Goal: Task Accomplishment & Management: Manage account settings

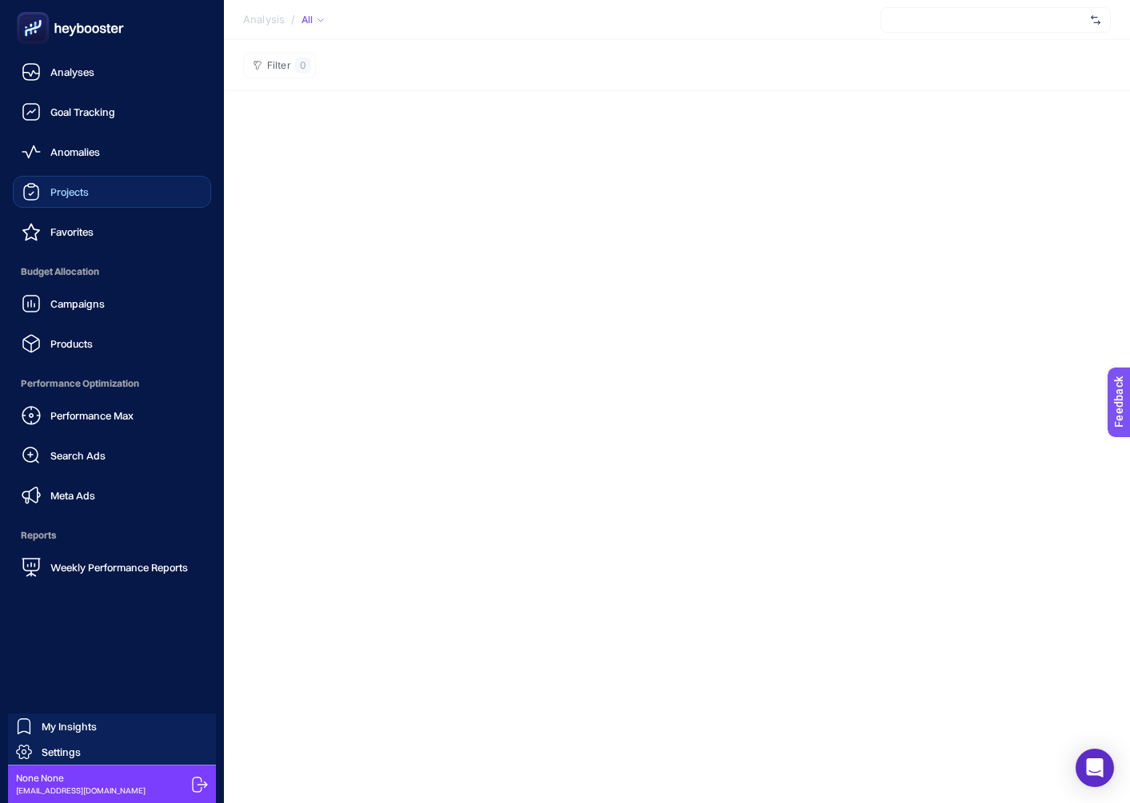
click at [95, 185] on link "Projects" at bounding box center [112, 192] width 198 height 32
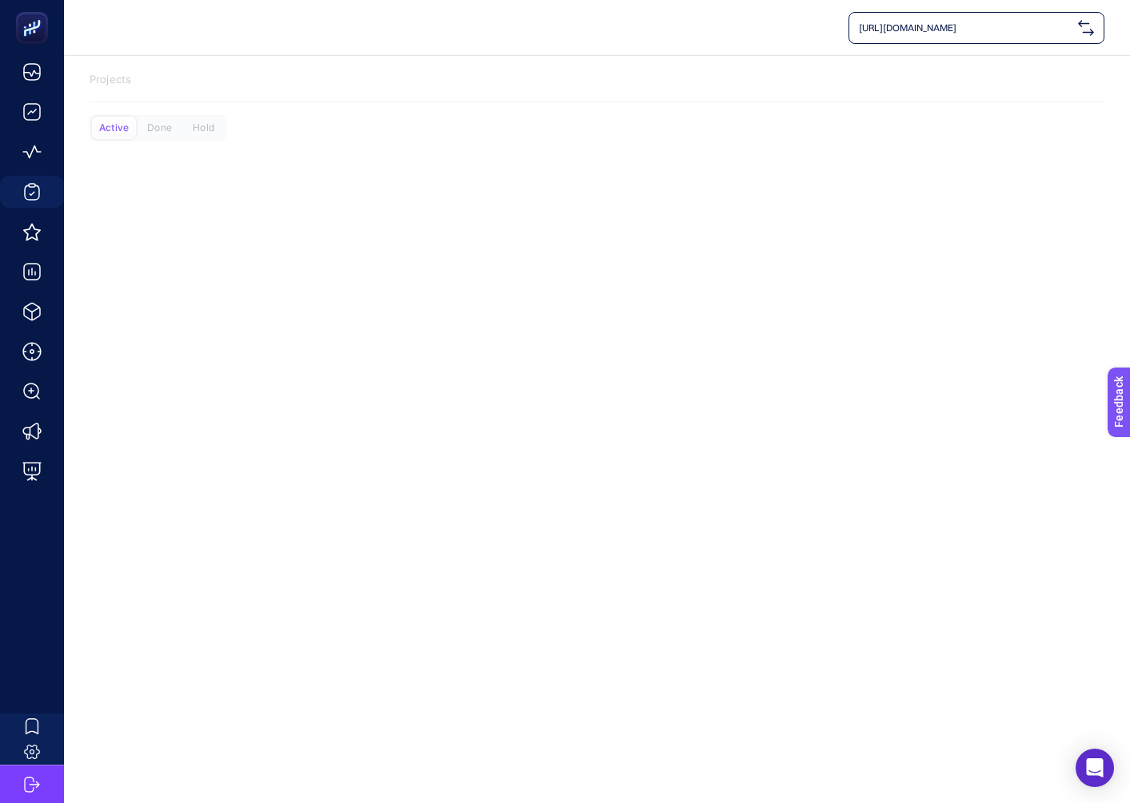
click at [133, 126] on div "Active" at bounding box center [114, 128] width 44 height 22
click at [126, 126] on div "Active" at bounding box center [114, 128] width 44 height 22
click at [181, 124] on div "Done" at bounding box center [203, 128] width 44 height 22
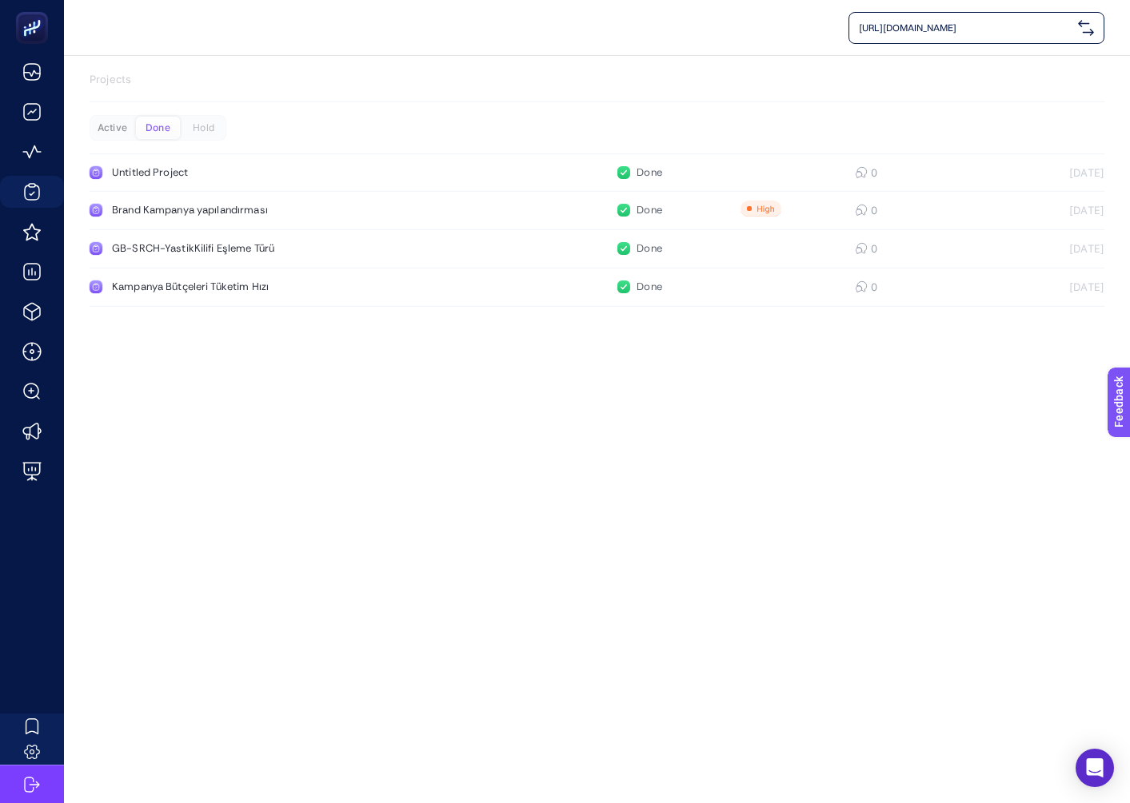
click at [106, 126] on div "Active" at bounding box center [112, 128] width 44 height 22
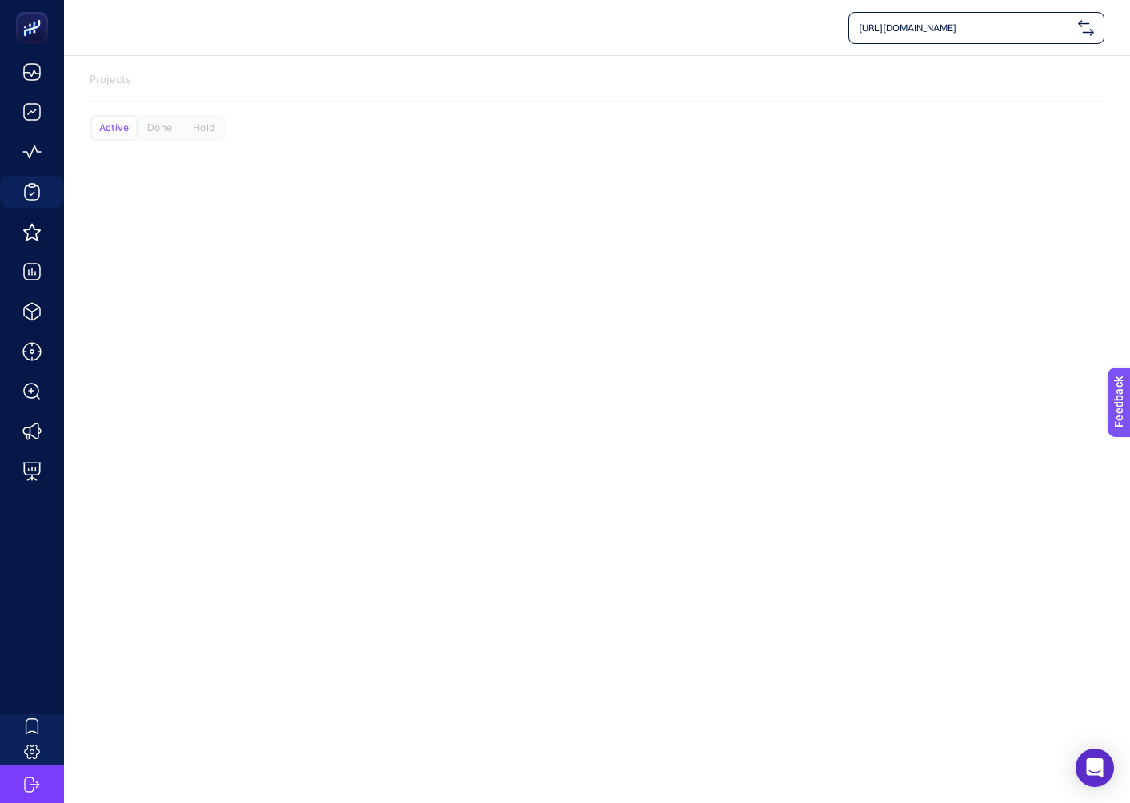
click at [265, 128] on div "Active Done Hold" at bounding box center [597, 134] width 1014 height 38
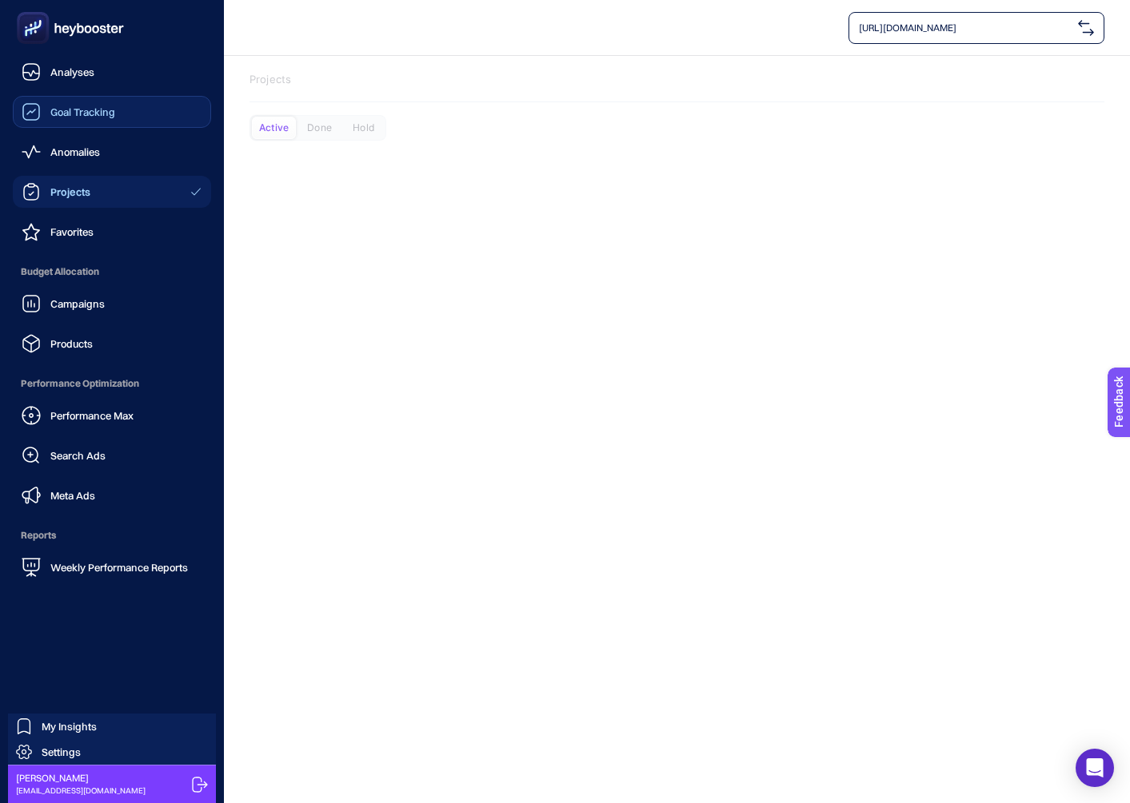
click at [61, 102] on link "Goal Tracking" at bounding box center [112, 112] width 198 height 32
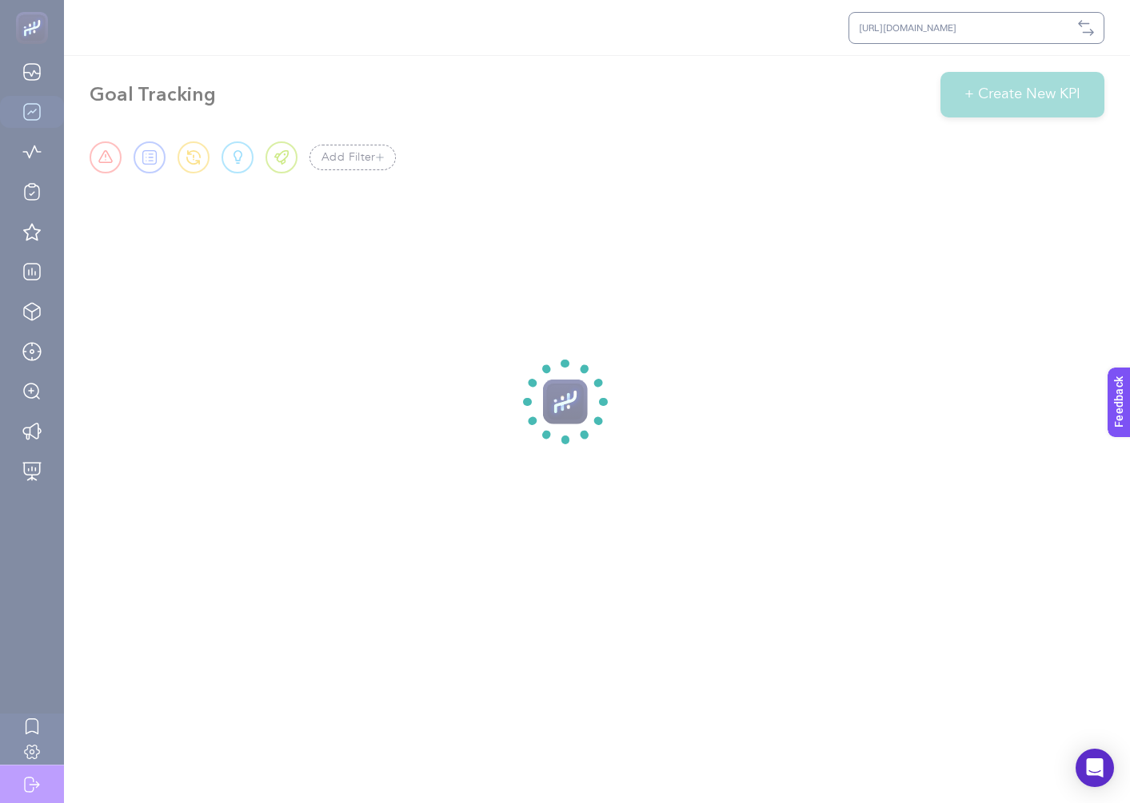
click at [34, 70] on section at bounding box center [565, 401] width 1130 height 803
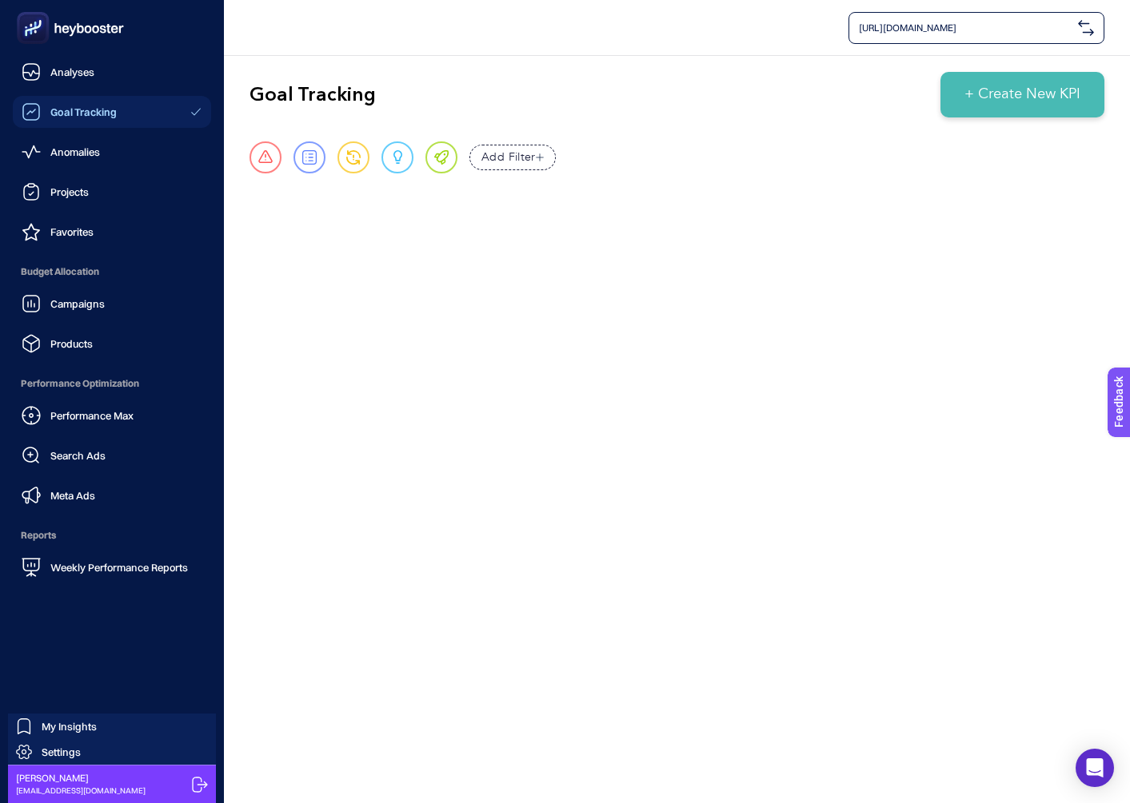
click at [35, 70] on icon at bounding box center [31, 71] width 19 height 19
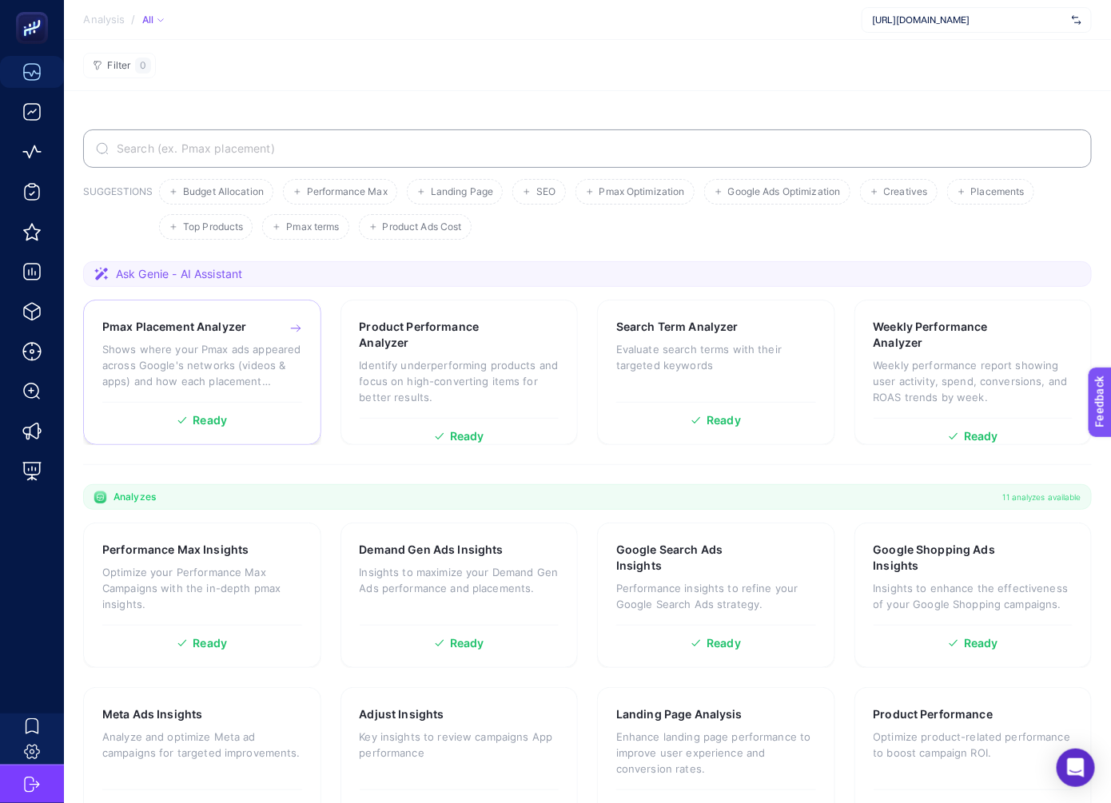
click at [216, 357] on p "Shows where your Pmax ads appeared across Google's networks (videos & apps) and…" at bounding box center [202, 365] width 200 height 48
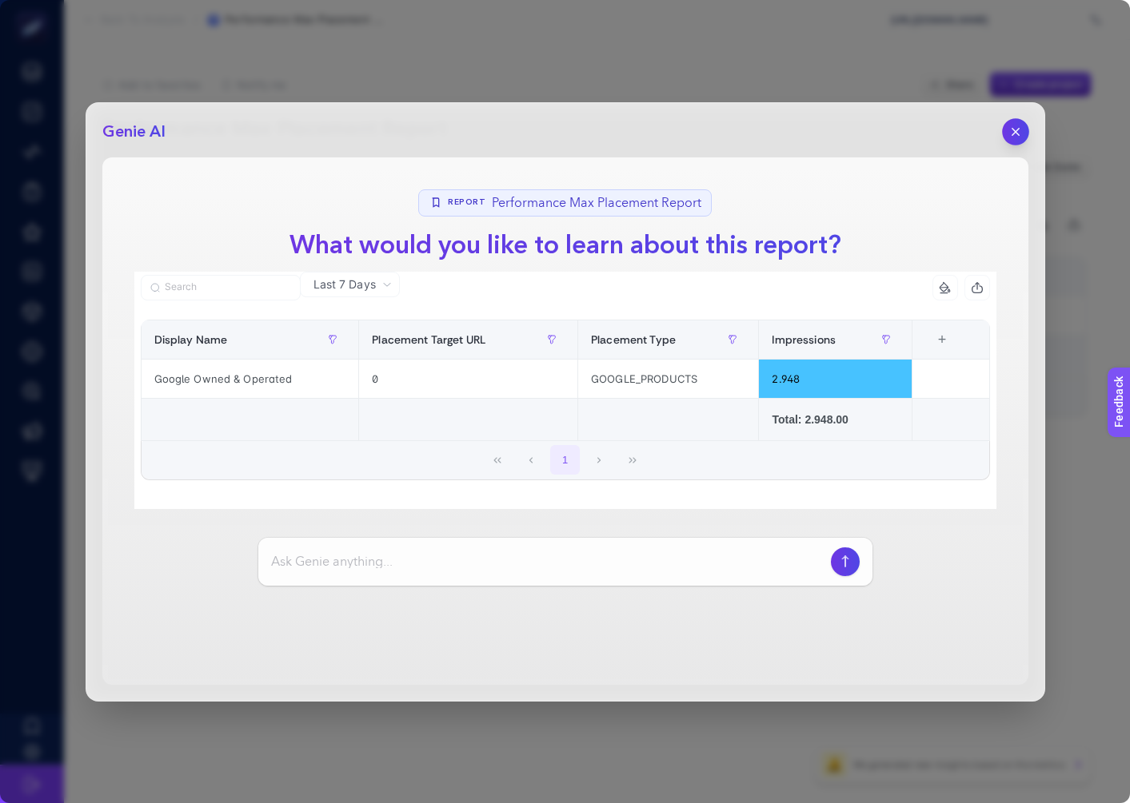
click at [1017, 141] on button "button" at bounding box center [1015, 131] width 27 height 27
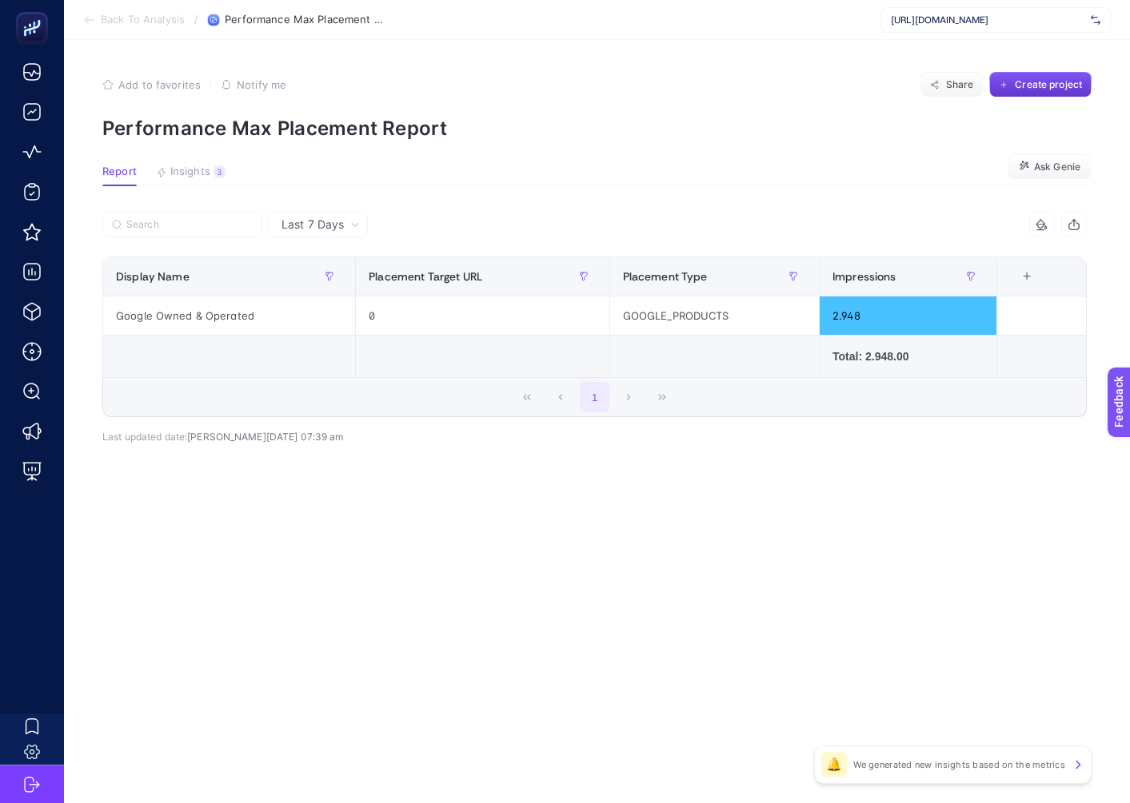
click at [1025, 78] on button "Create project" at bounding box center [1040, 85] width 102 height 26
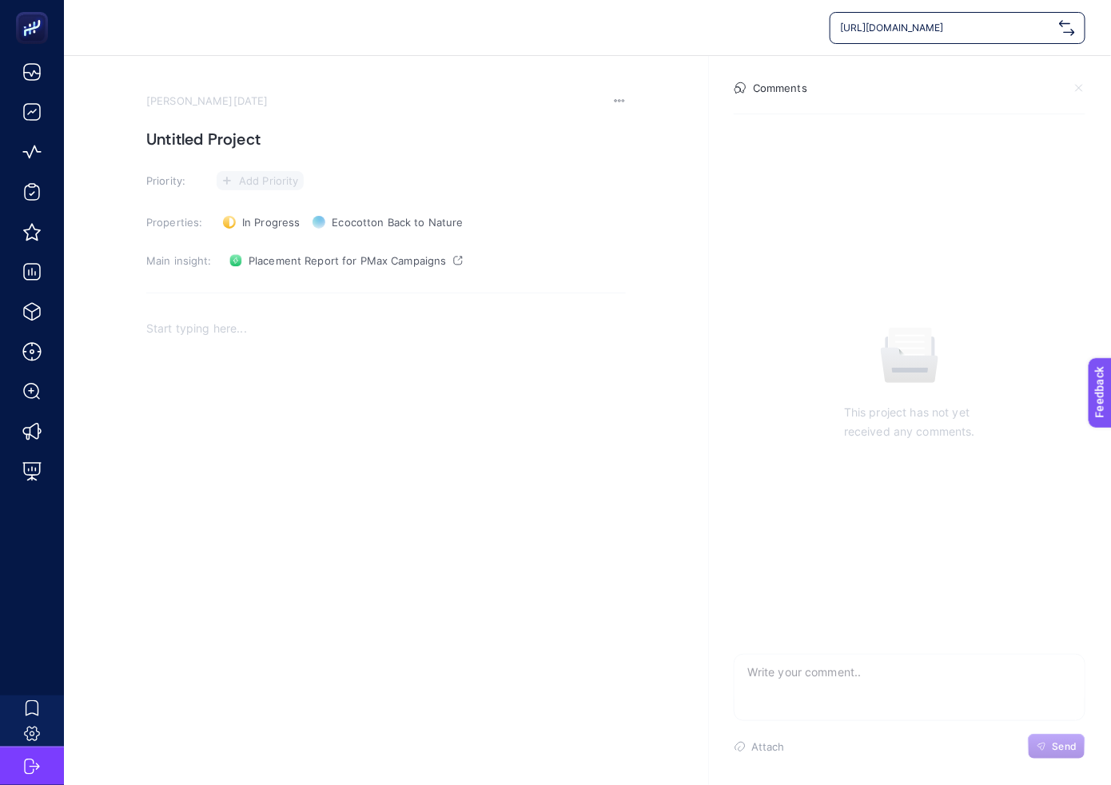
click at [264, 178] on span "Add Priority" at bounding box center [269, 180] width 60 height 13
click at [269, 235] on icon at bounding box center [250, 241] width 41 height 16
click at [267, 232] on span "In Progress" at bounding box center [271, 228] width 58 height 13
click at [473, 309] on section "[PERSON_NAME][DATE] Untitled Project Priority: Priority Properties: In Progress…" at bounding box center [386, 364] width 480 height 540
click at [340, 324] on div "Rich Text Editor. Editing area: main" at bounding box center [386, 475] width 480 height 320
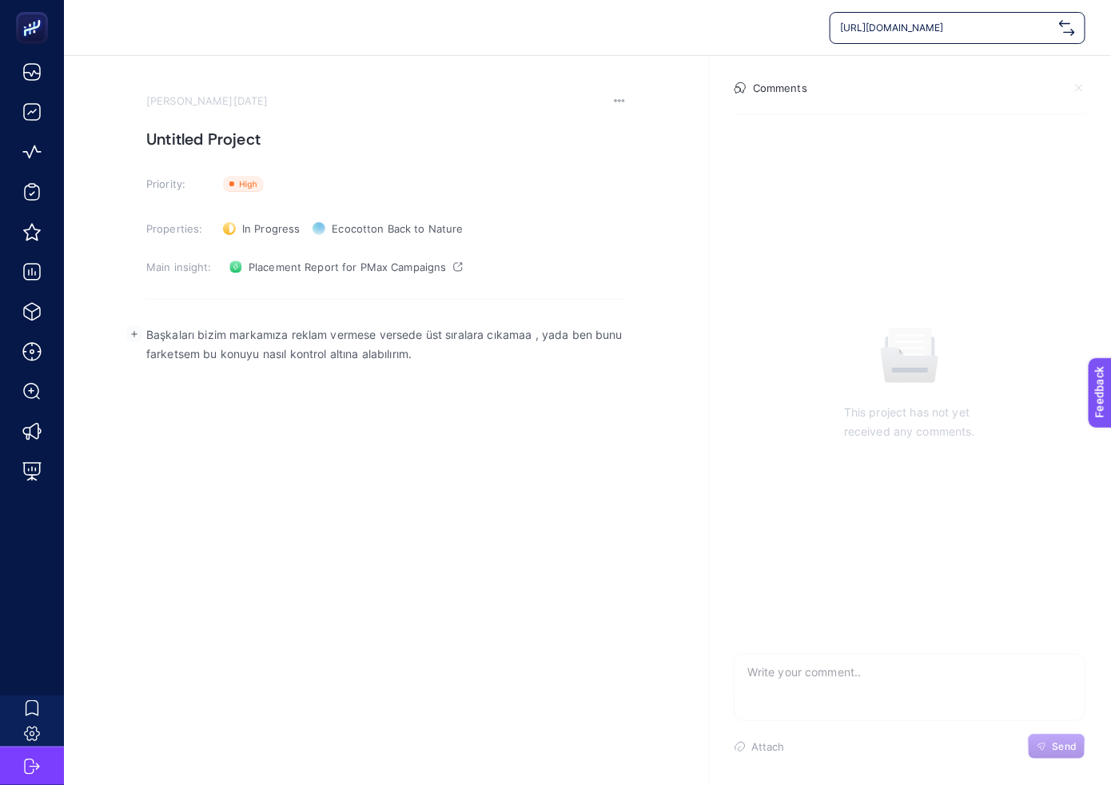
click at [515, 461] on div "Başkaları bizim markamıza reklam vermese versede üst sıralara cıkamaa , yada be…" at bounding box center [386, 475] width 480 height 320
click at [692, 190] on section "[PERSON_NAME][DATE] Untitled Project Priority: Priority Properties: In Progress…" at bounding box center [588, 345] width 1060 height 579
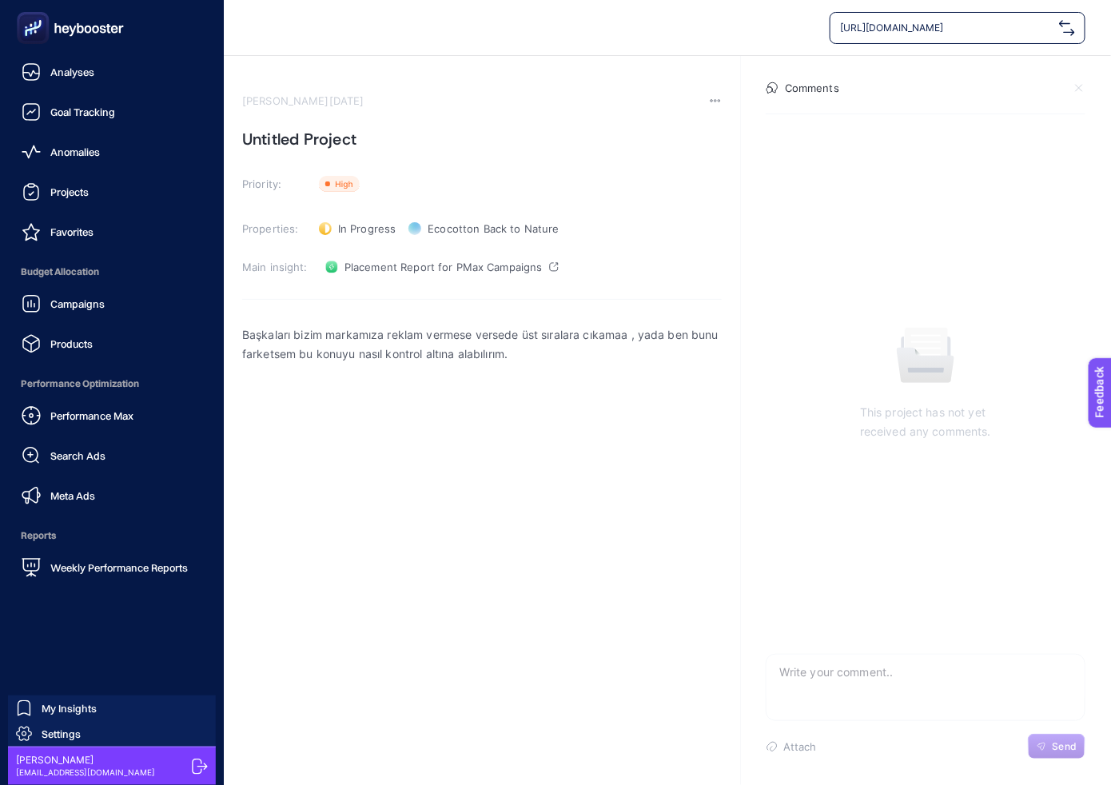
click at [59, 38] on icon at bounding box center [70, 28] width 115 height 32
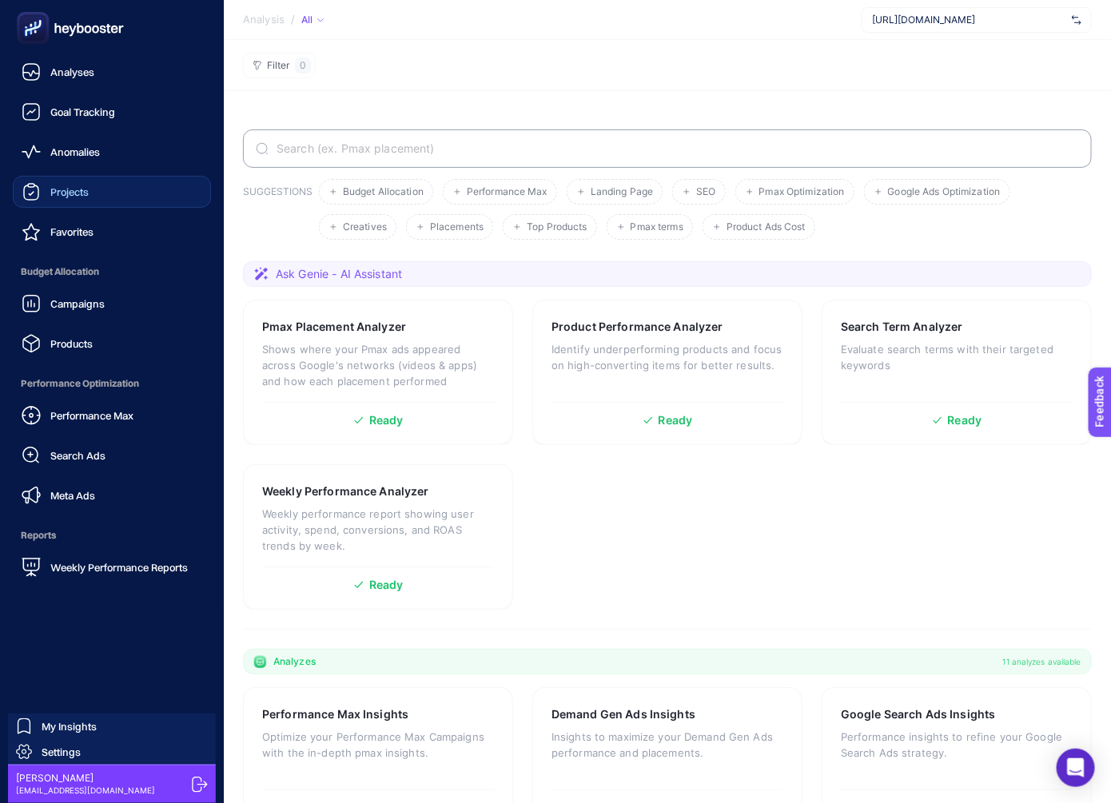
click at [90, 189] on link "Projects" at bounding box center [112, 192] width 198 height 32
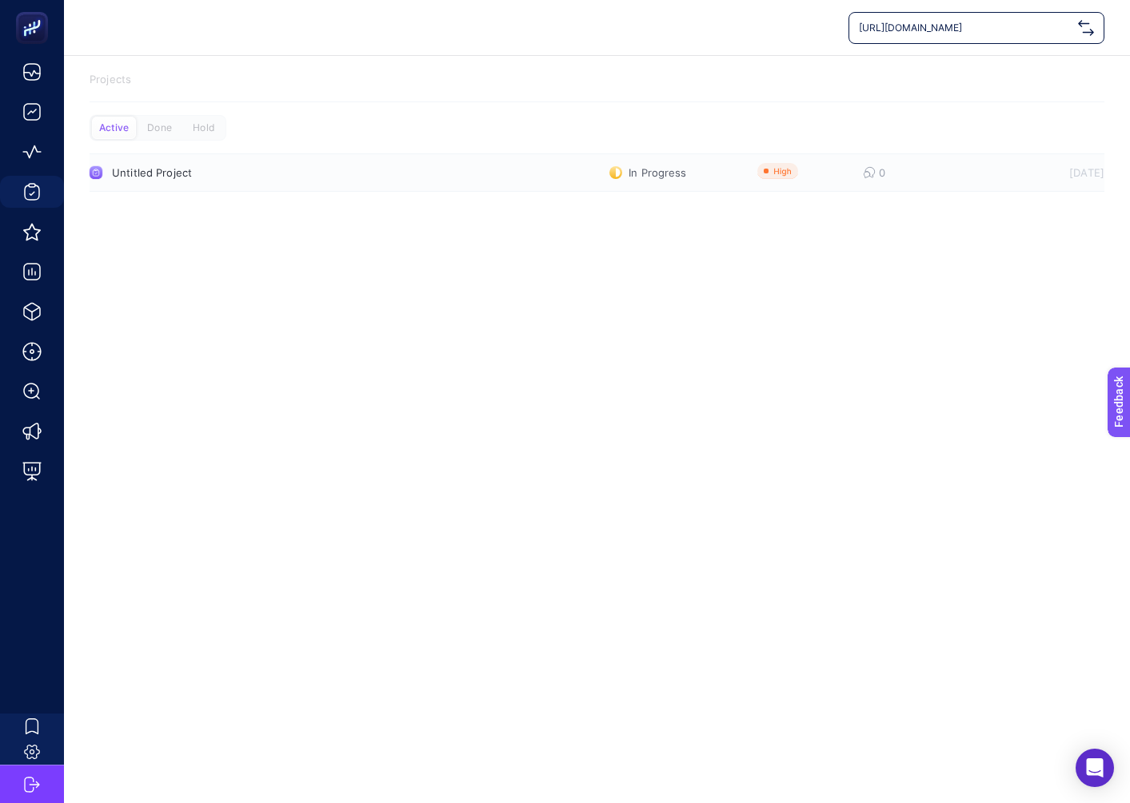
click at [180, 170] on div "Untitled Project" at bounding box center [296, 172] width 369 height 13
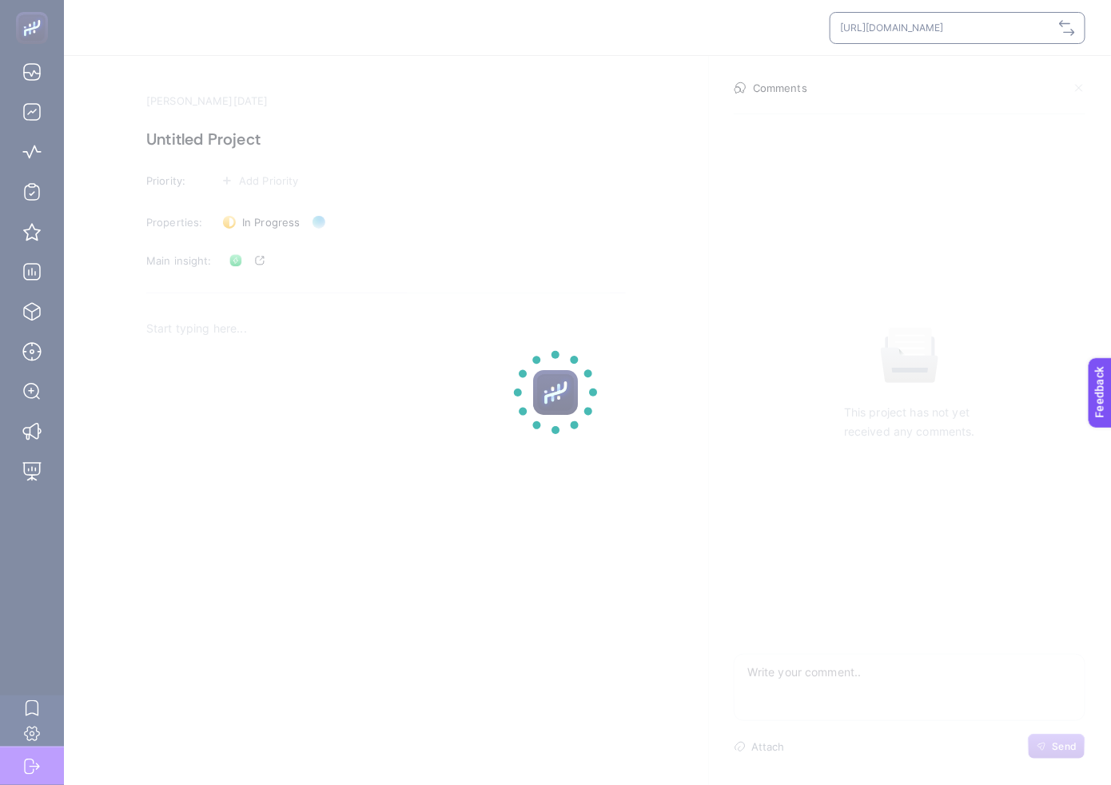
click at [245, 132] on section at bounding box center [555, 392] width 1111 height 785
click at [261, 131] on section at bounding box center [555, 392] width 1111 height 785
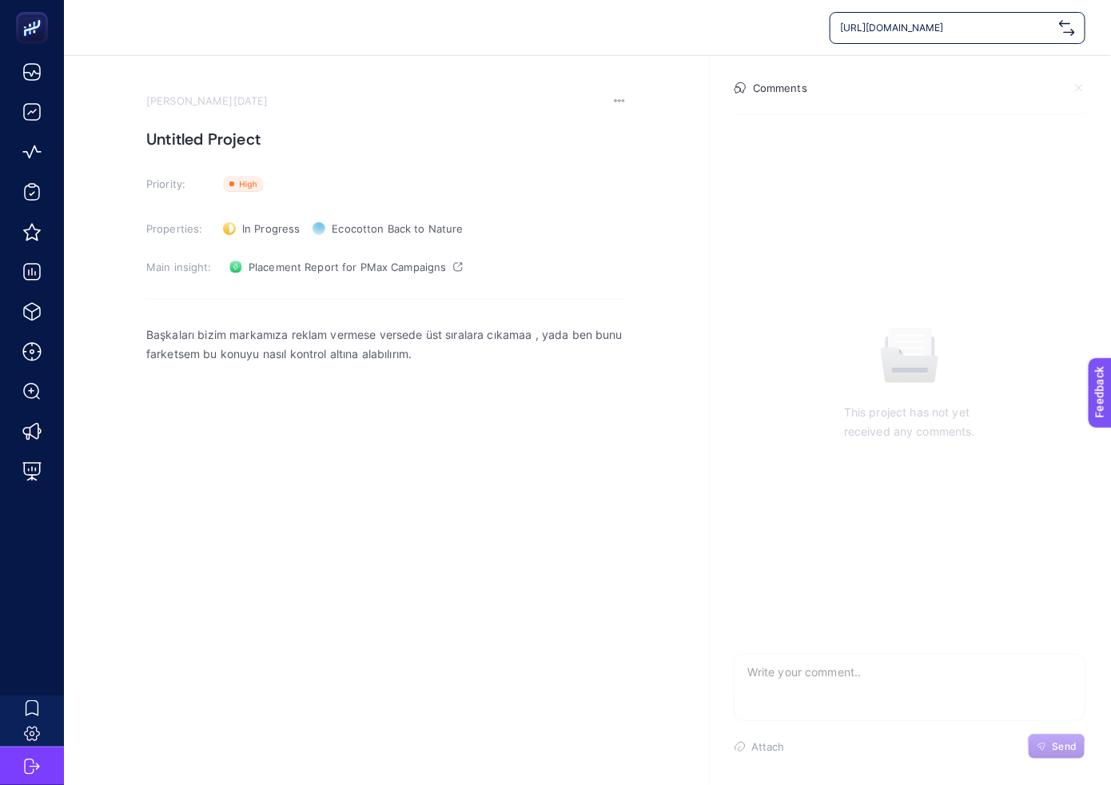
click at [249, 140] on h1 "Untitled Project" at bounding box center [386, 139] width 480 height 26
click at [249, 140] on h1 at bounding box center [386, 139] width 480 height 26
click at [508, 516] on div "Başkaları bizim markamıza reklam vermese versede üst sıralara cıkamaa , yada be…" at bounding box center [386, 475] width 480 height 320
